Goal: Information Seeking & Learning: Learn about a topic

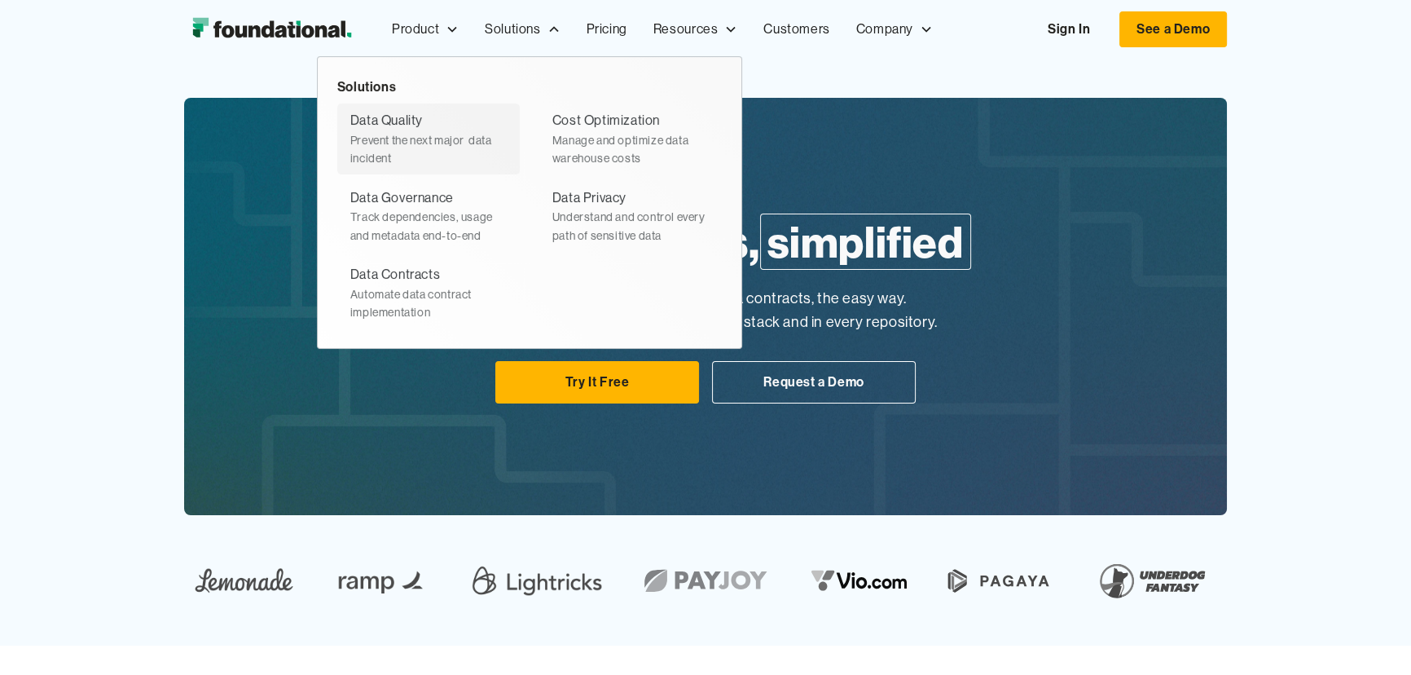
click at [420, 139] on div "Prevent the next major  data incident" at bounding box center [428, 149] width 156 height 37
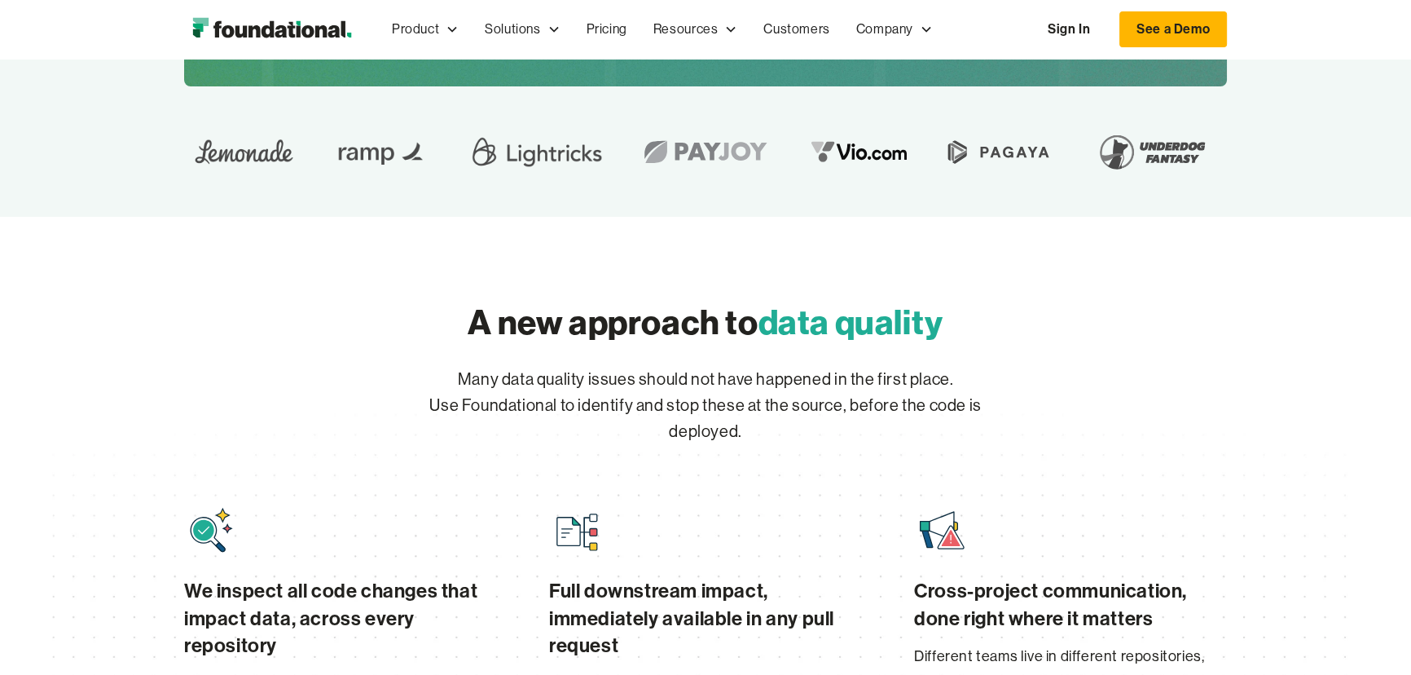
scroll to position [73, 0]
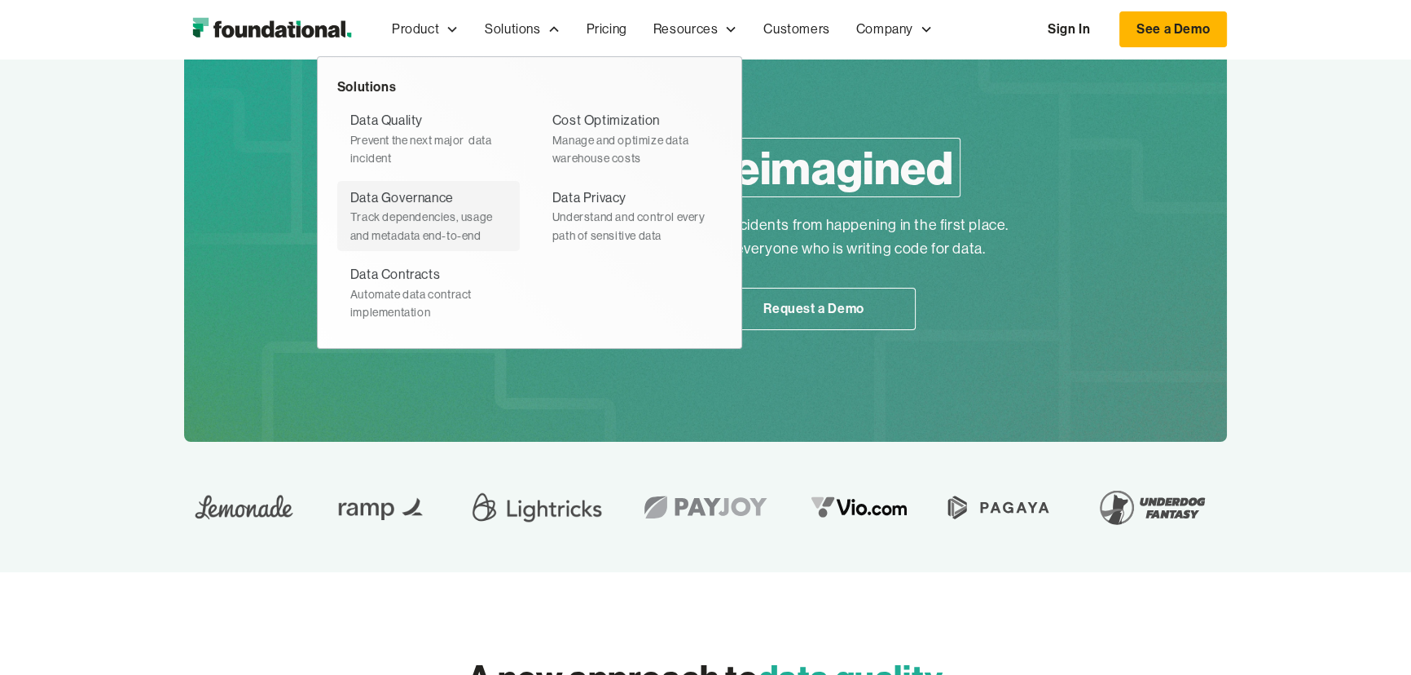
click at [408, 209] on div "Track dependencies, usage and metadata end-to-end" at bounding box center [428, 226] width 156 height 37
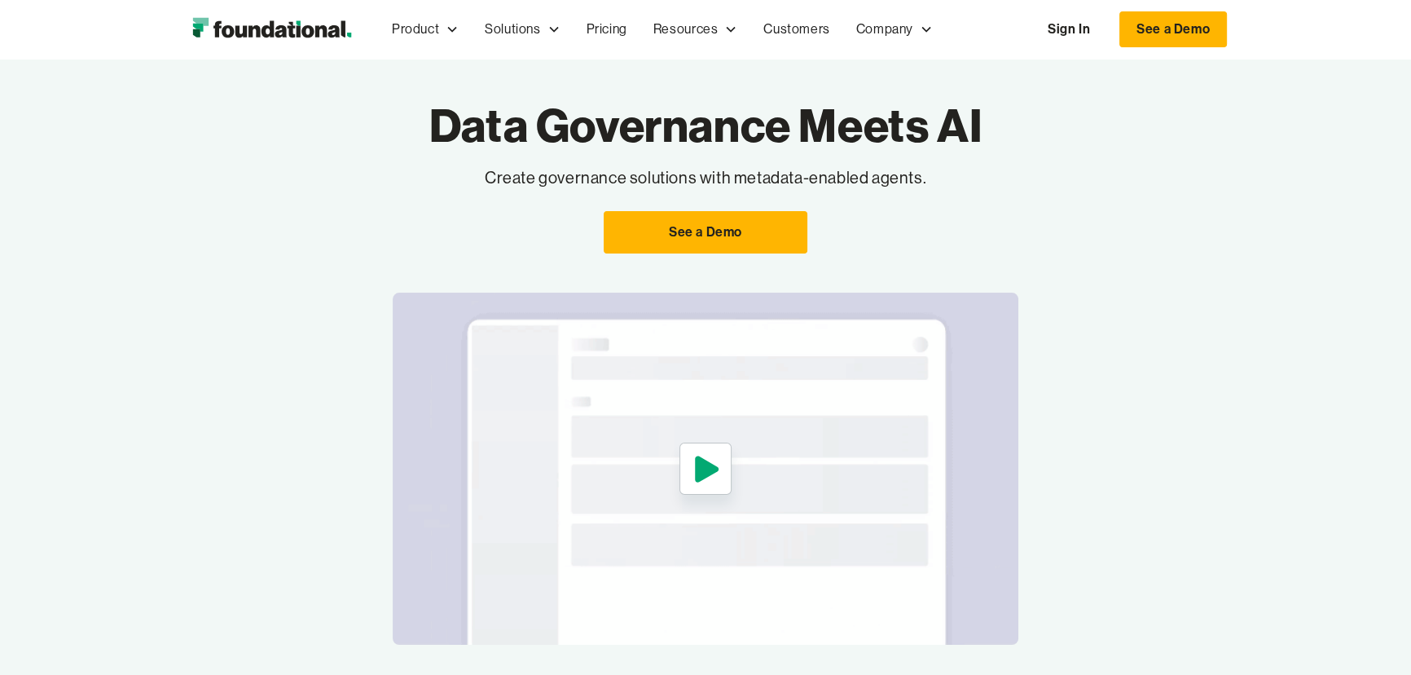
scroll to position [222, 0]
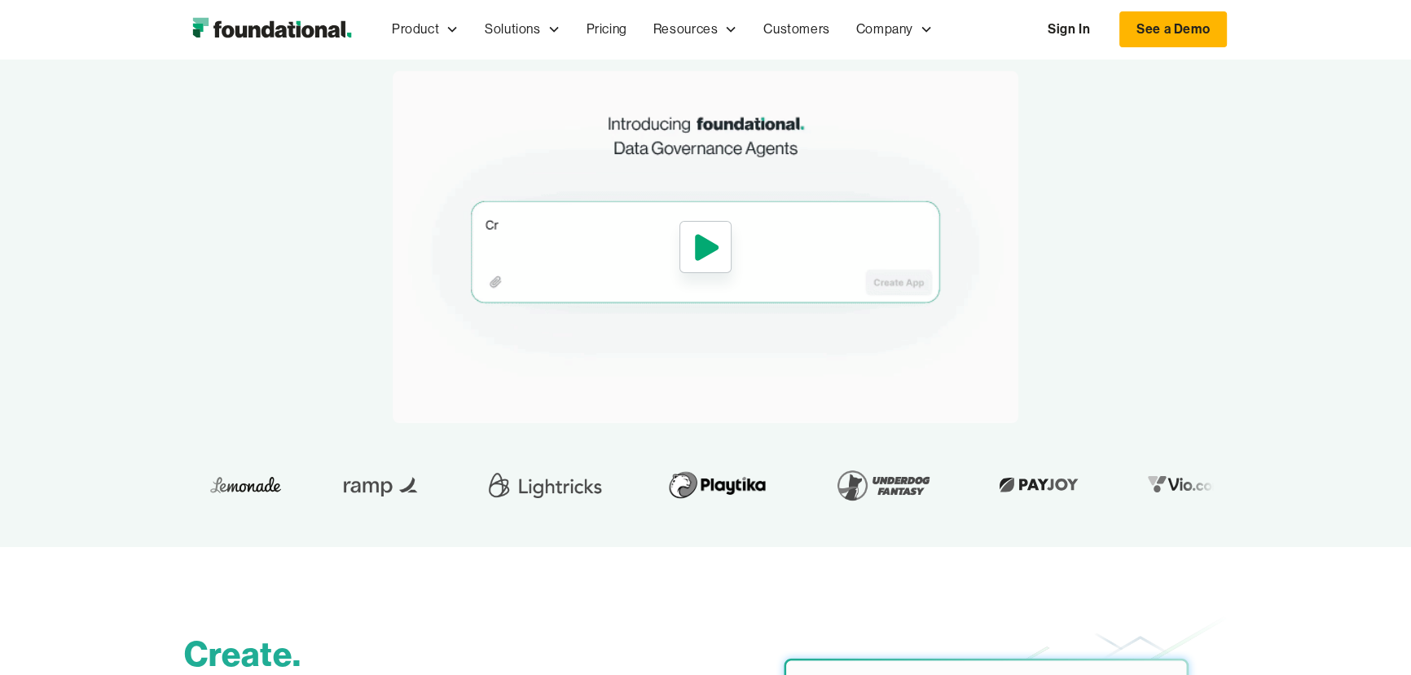
click at [695, 242] on icon "open lightbox" at bounding box center [707, 247] width 24 height 26
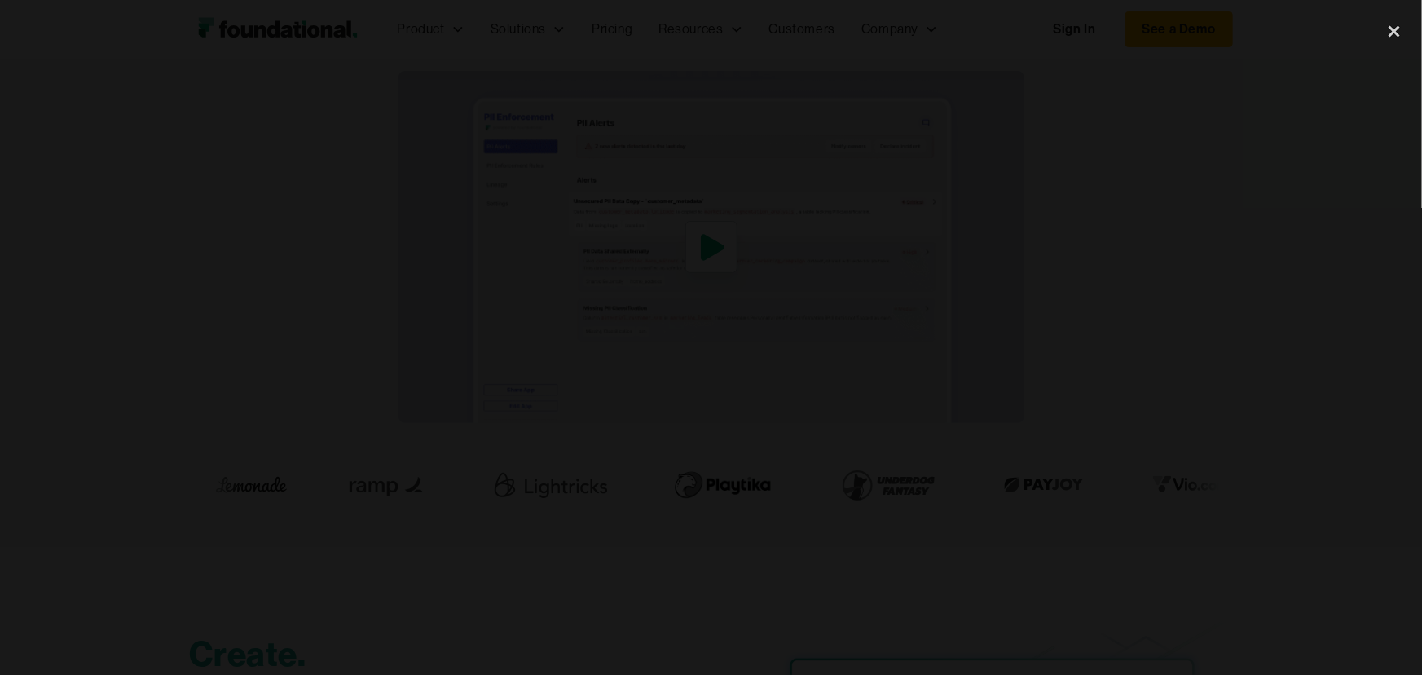
click at [1196, 74] on div at bounding box center [711, 338] width 1422 height 648
